Goal: Information Seeking & Learning: Learn about a topic

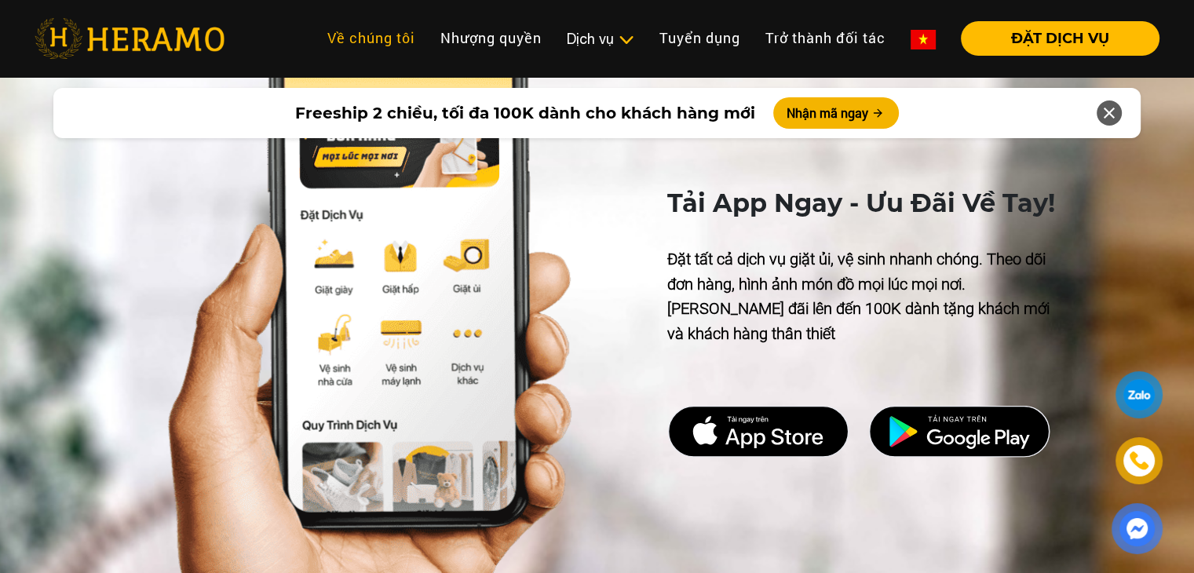
click at [343, 44] on link "Về chúng tôi" at bounding box center [371, 38] width 113 height 34
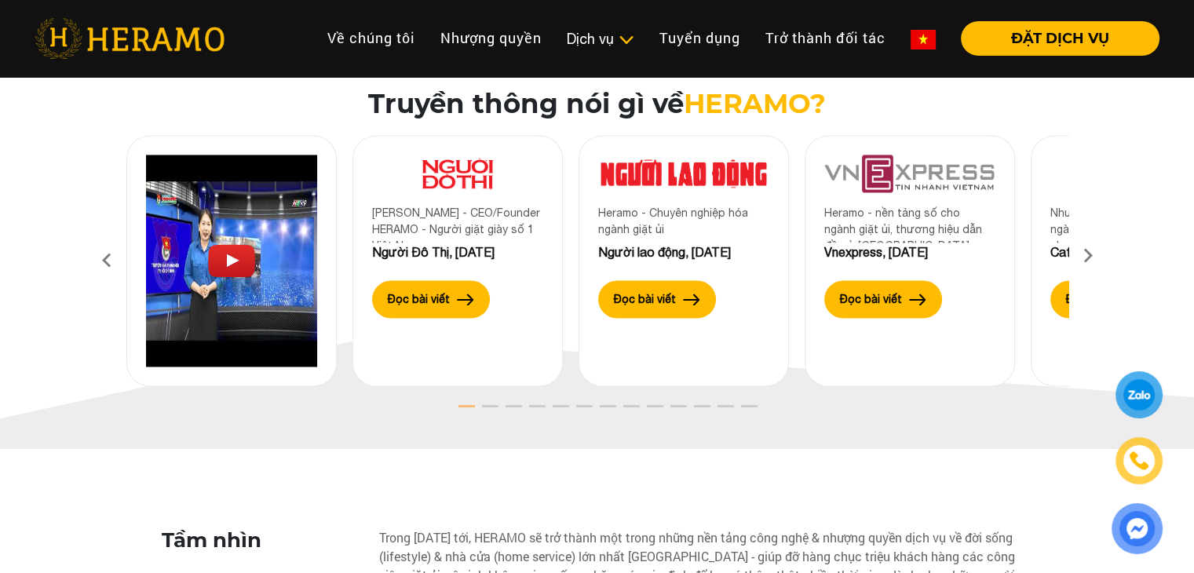
scroll to position [2534, 0]
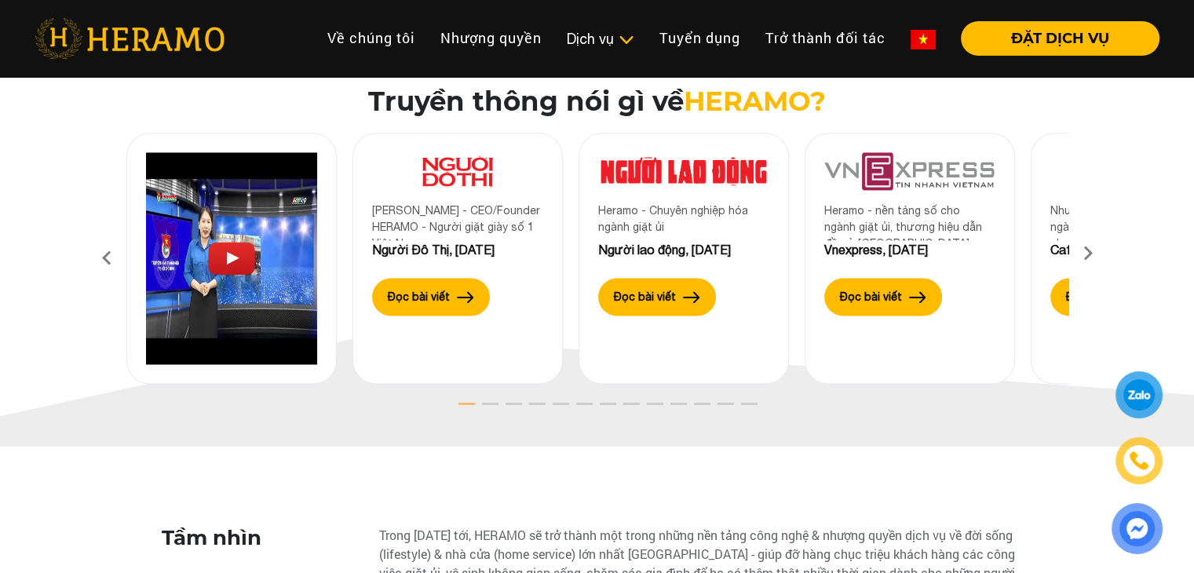
click at [1086, 254] on icon at bounding box center [1088, 259] width 28 height 10
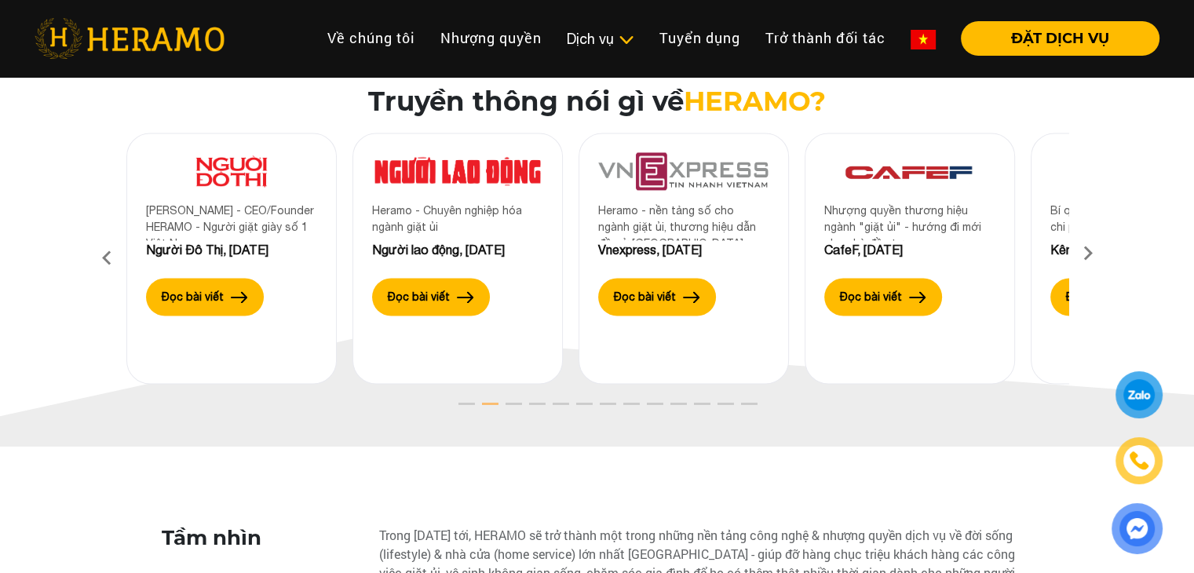
click at [1086, 254] on icon at bounding box center [1088, 259] width 28 height 10
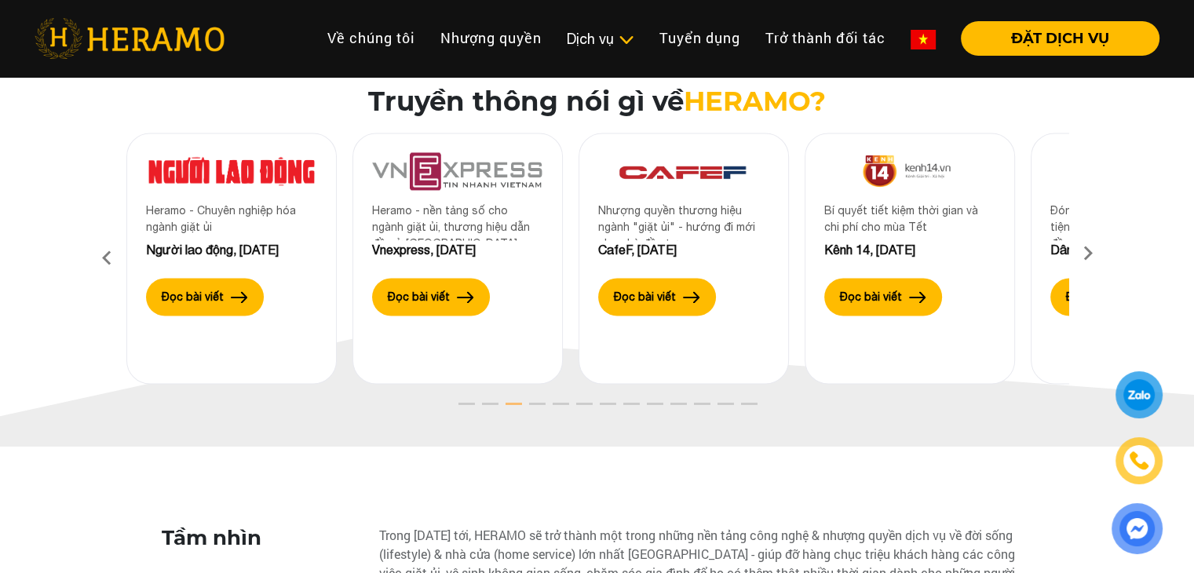
click at [1086, 254] on icon at bounding box center [1088, 259] width 28 height 10
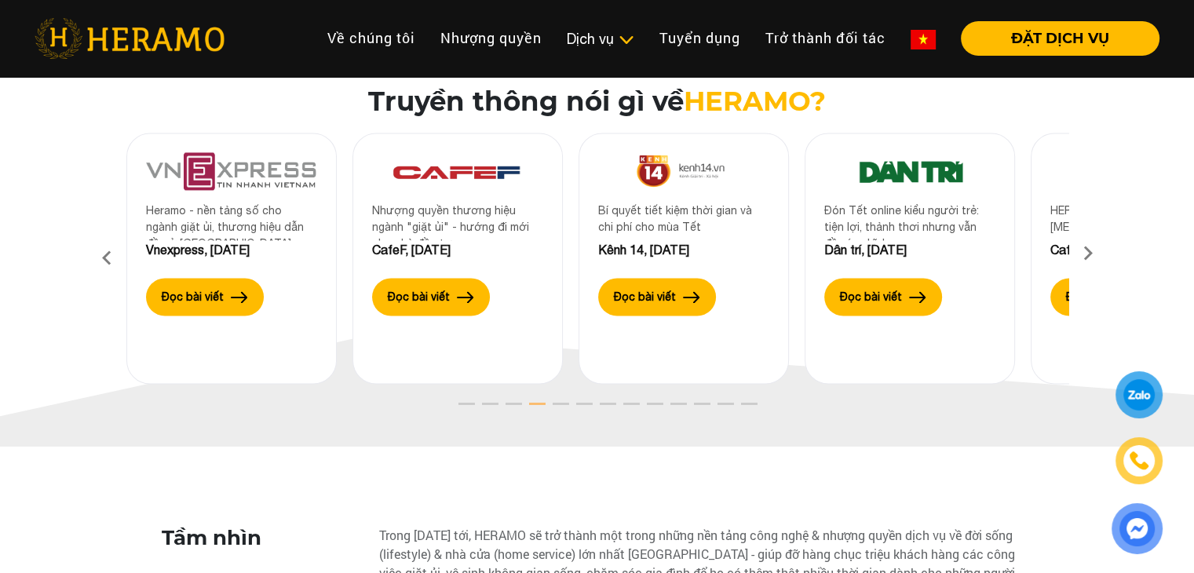
click at [1086, 254] on icon at bounding box center [1088, 259] width 28 height 10
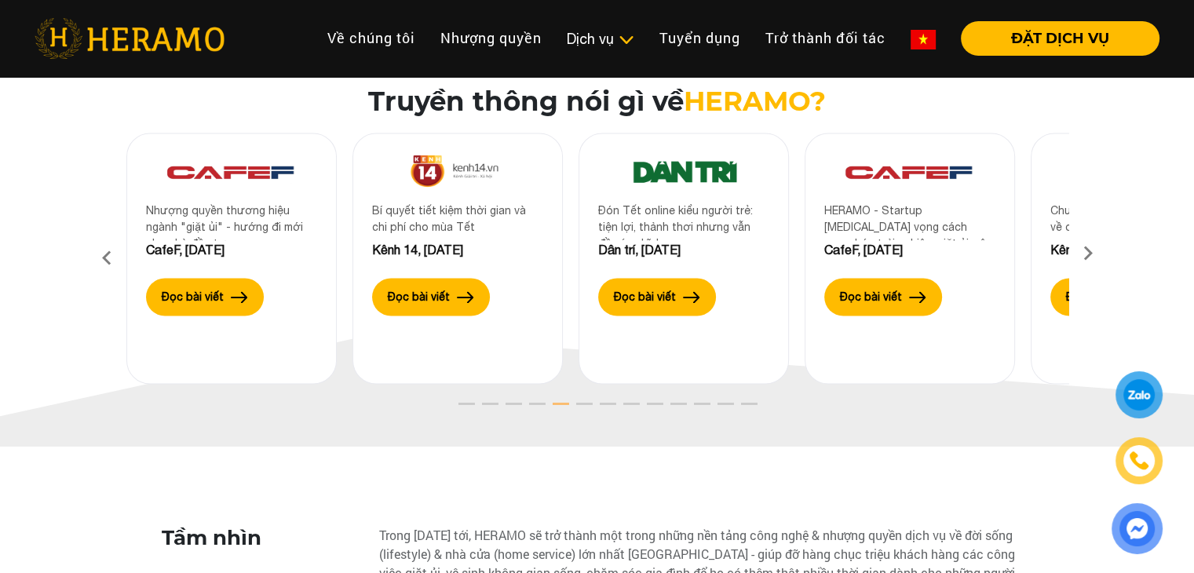
click at [1086, 254] on icon at bounding box center [1088, 259] width 28 height 10
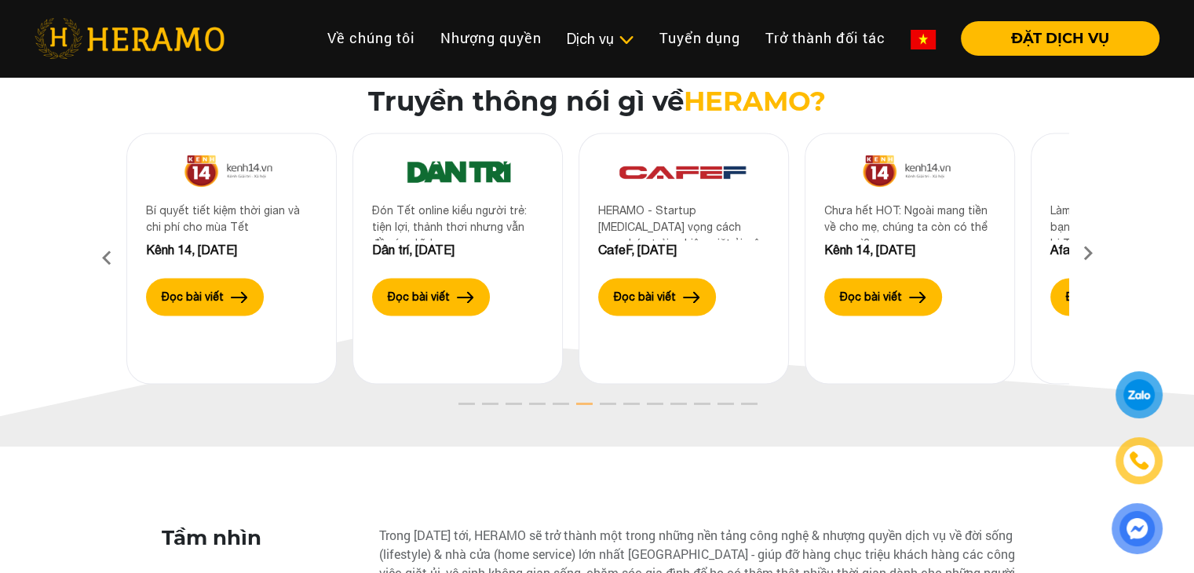
click at [1086, 254] on icon at bounding box center [1088, 259] width 28 height 10
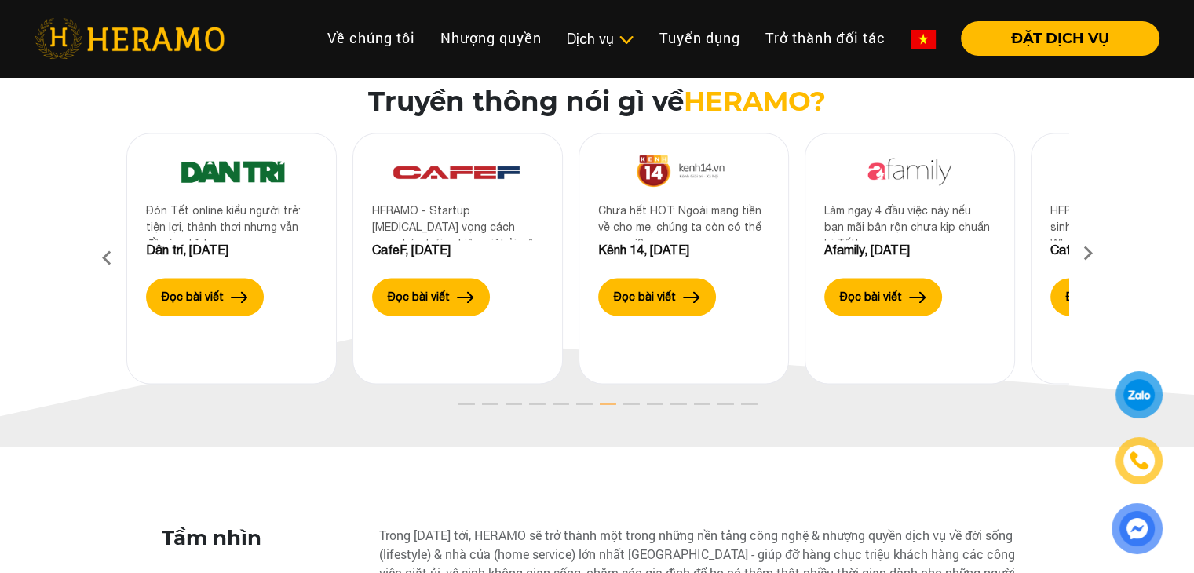
click at [1086, 254] on icon at bounding box center [1088, 259] width 28 height 10
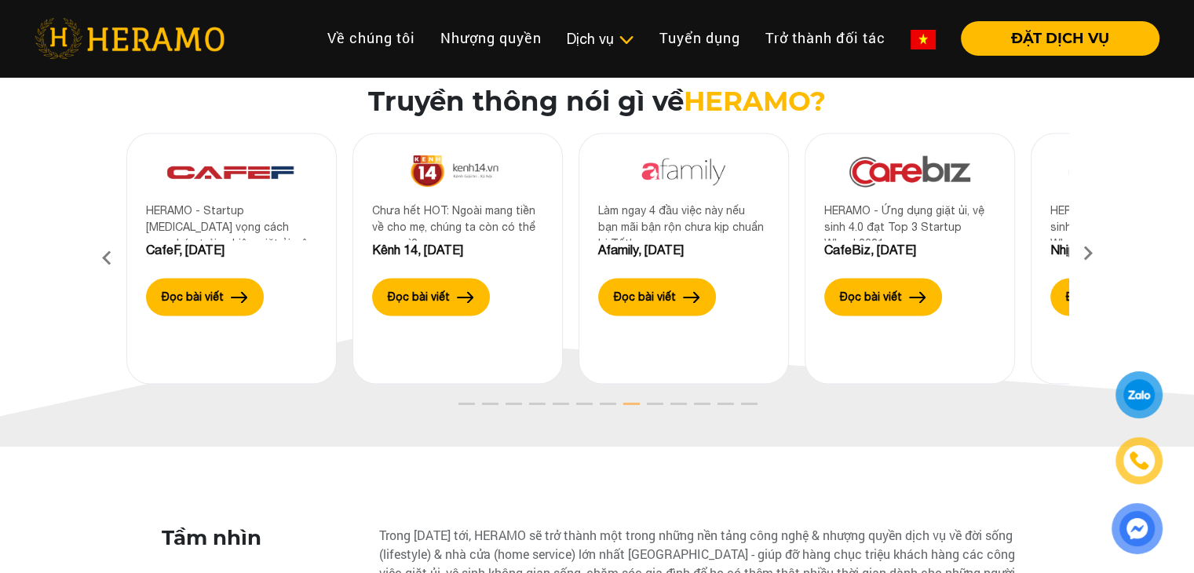
click at [1086, 254] on icon at bounding box center [1088, 259] width 28 height 10
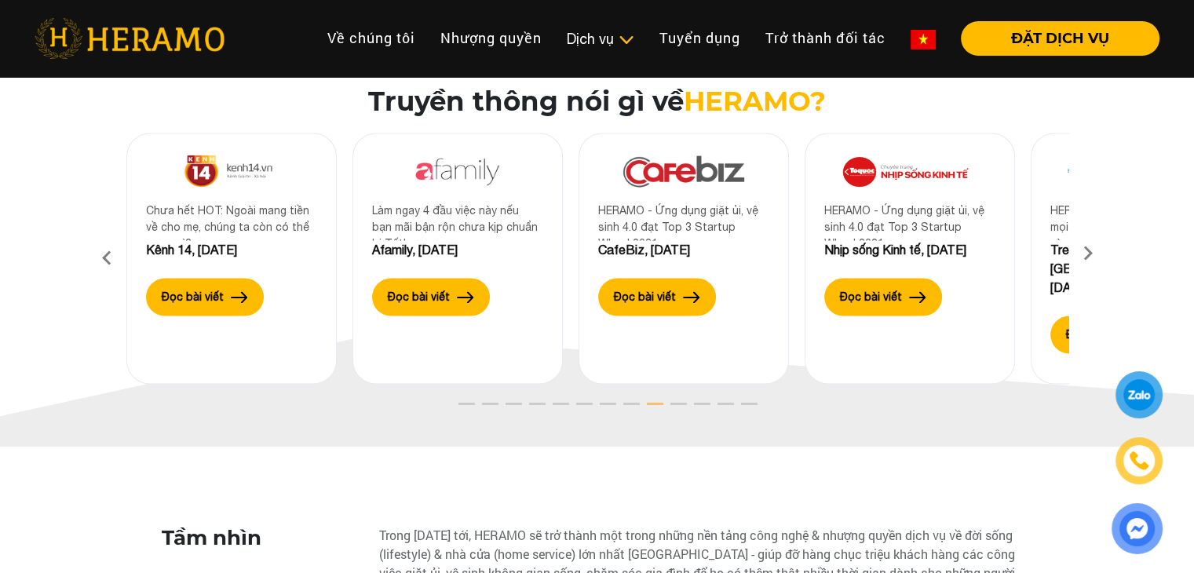
click at [1086, 254] on icon at bounding box center [1088, 259] width 28 height 10
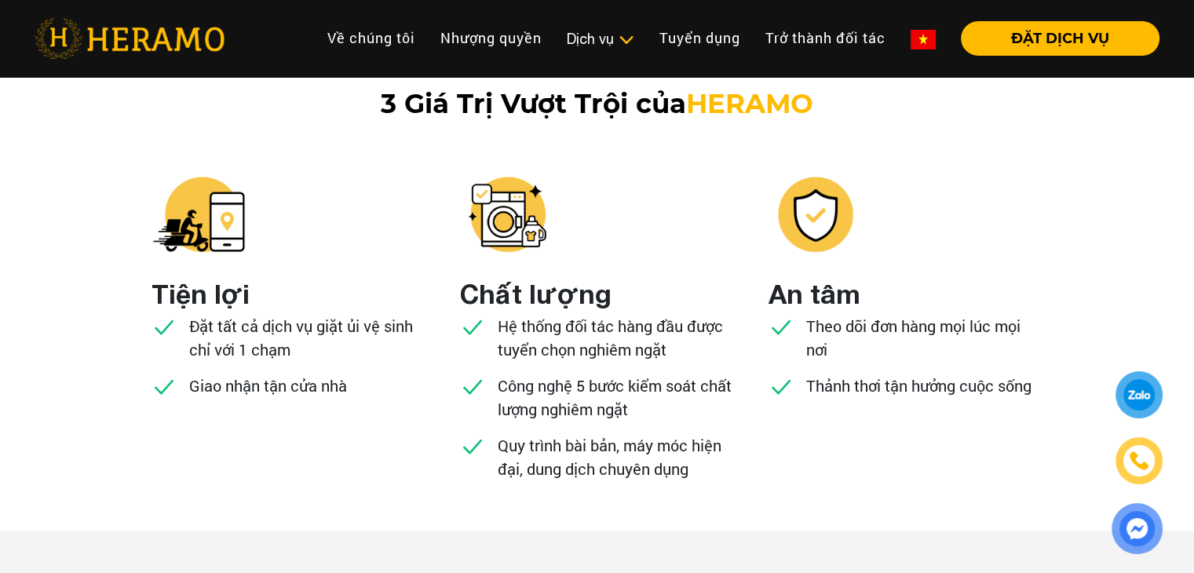
scroll to position [1529, 0]
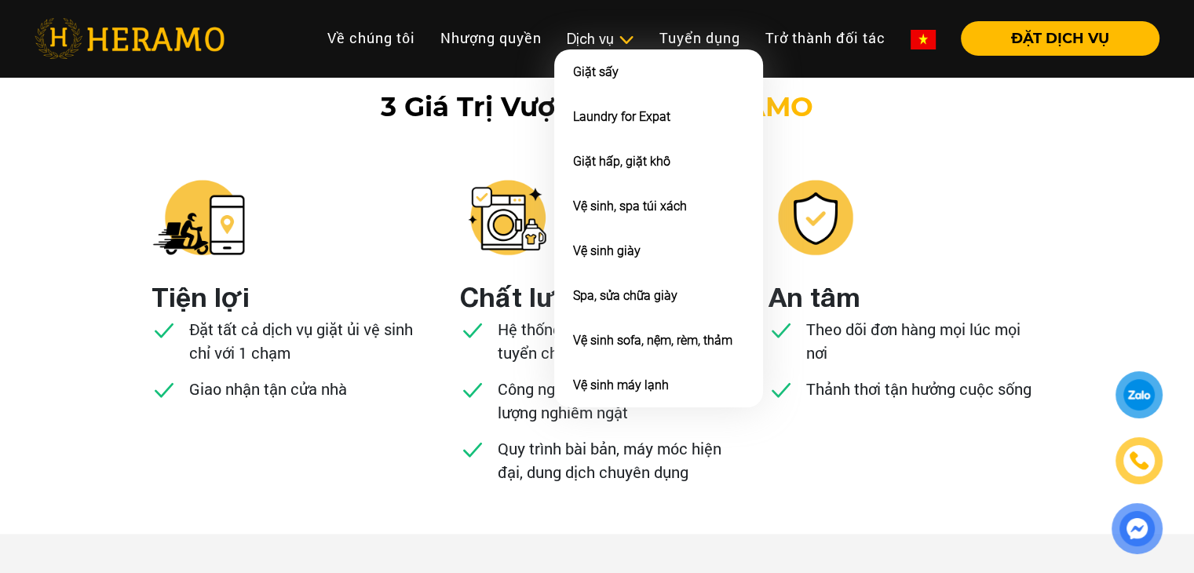
click at [607, 46] on div "Dịch vụ" at bounding box center [600, 38] width 67 height 21
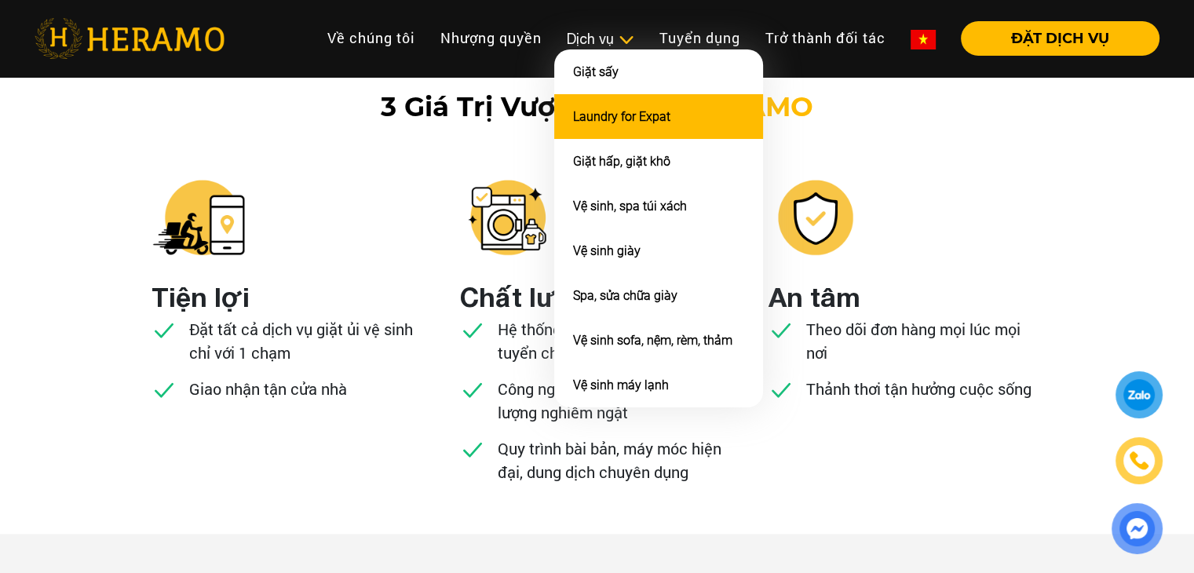
click at [616, 119] on link "Laundry for Expat" at bounding box center [621, 116] width 97 height 15
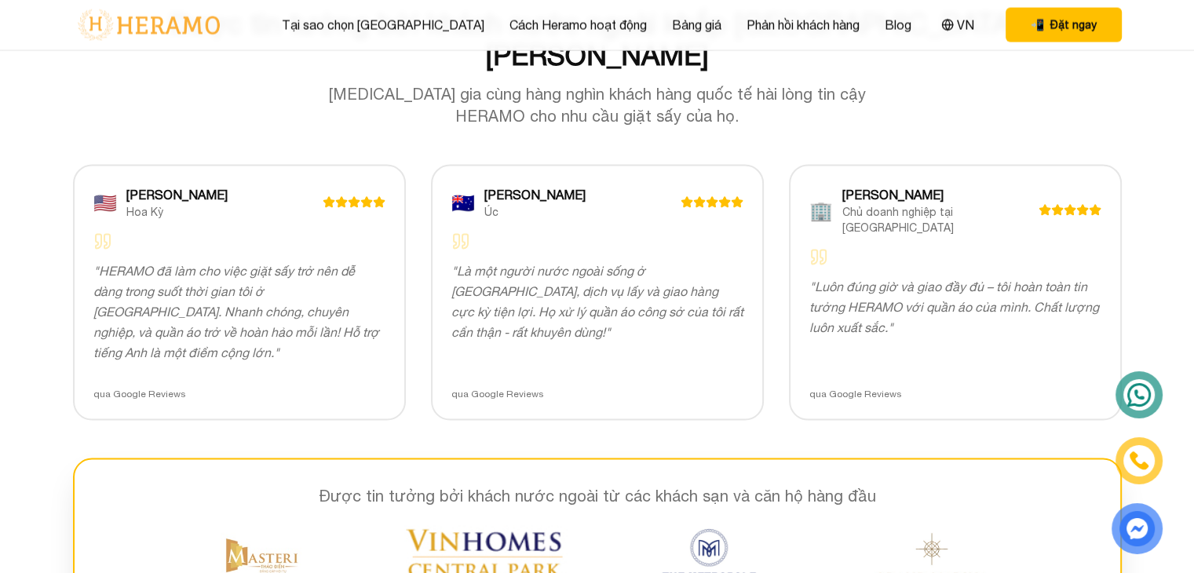
scroll to position [3152, 0]
